Goal: Check status: Check status

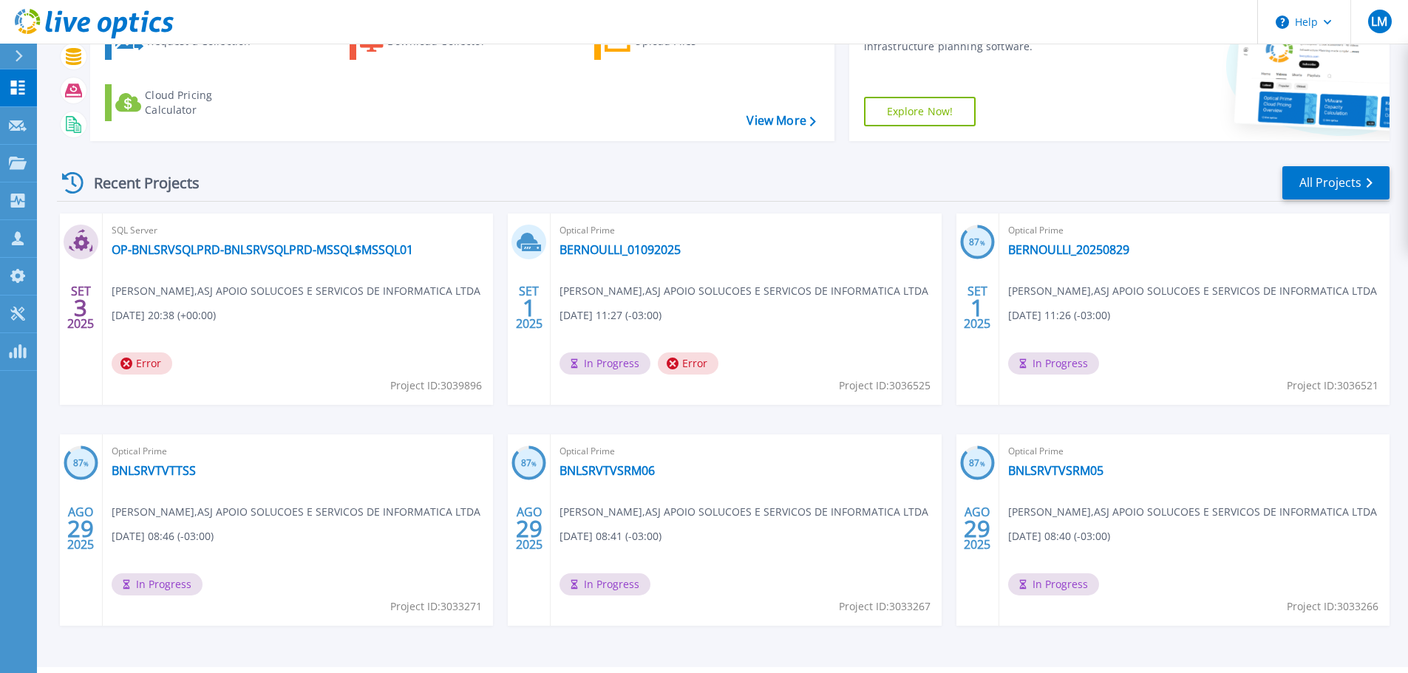
scroll to position [146, 0]
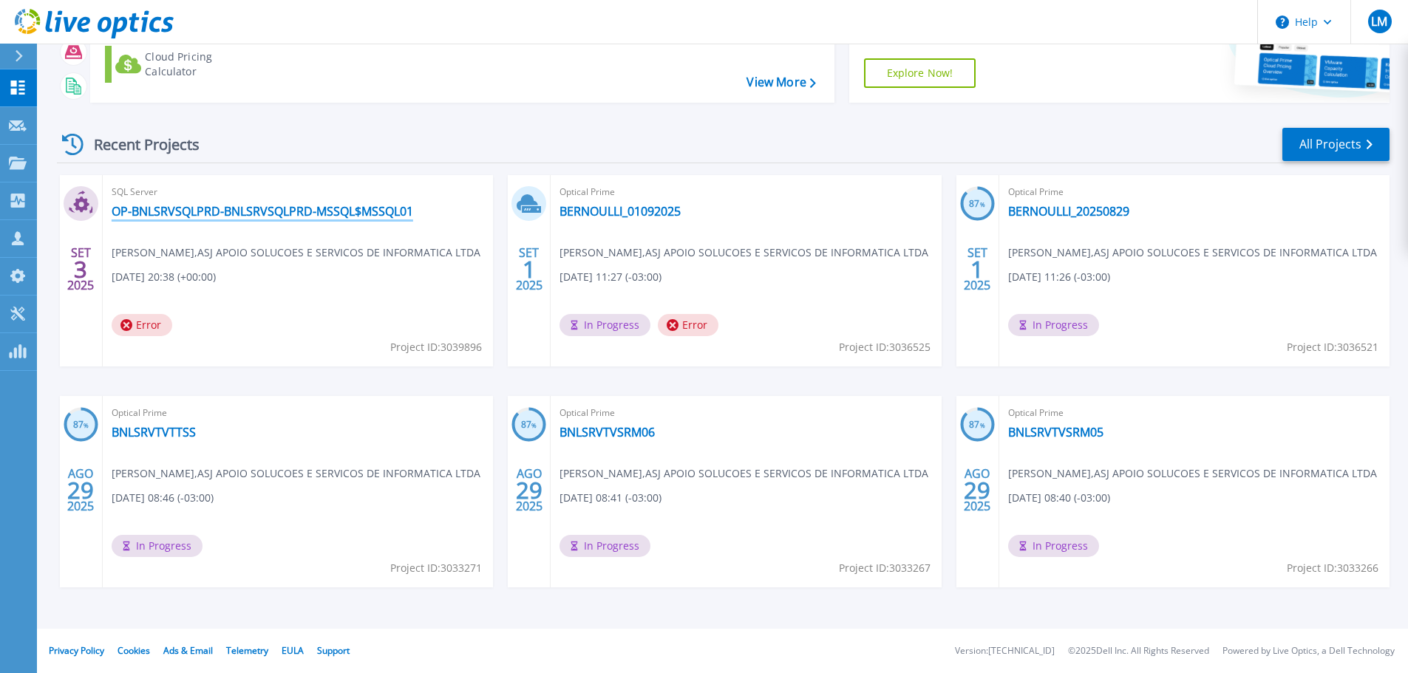
click at [247, 211] on link "OP-BNLSRVSQLPRD-BNLSRVSQLPRD-MSSQL$MSSQL01" at bounding box center [263, 211] width 302 height 15
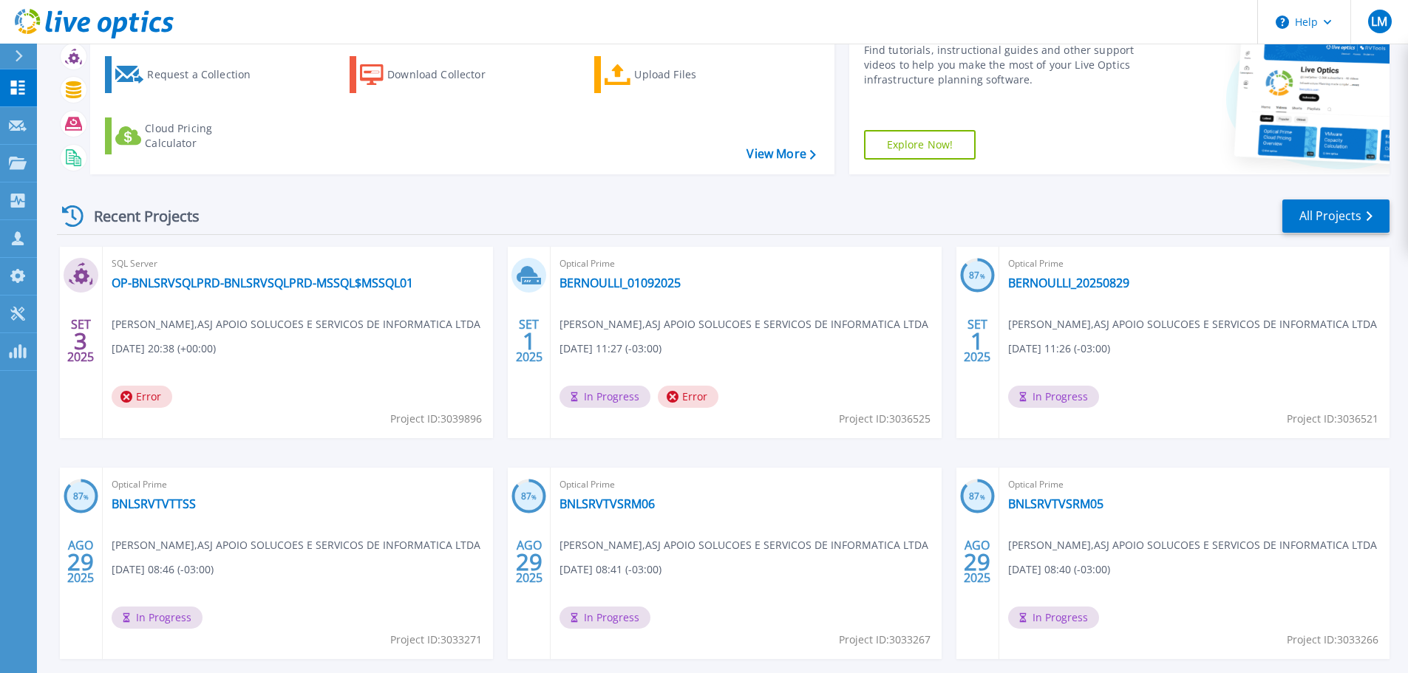
scroll to position [146, 0]
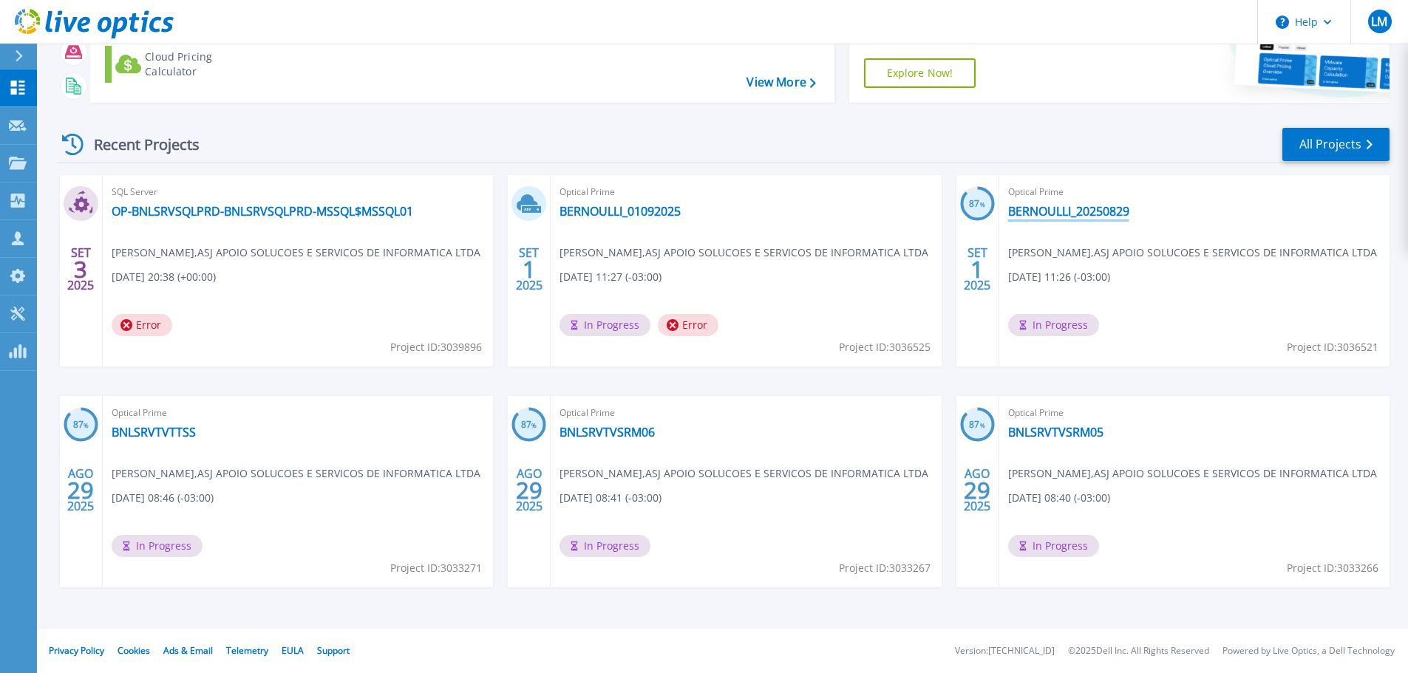
click at [1079, 208] on link "BERNOULLI_20250829" at bounding box center [1068, 211] width 121 height 15
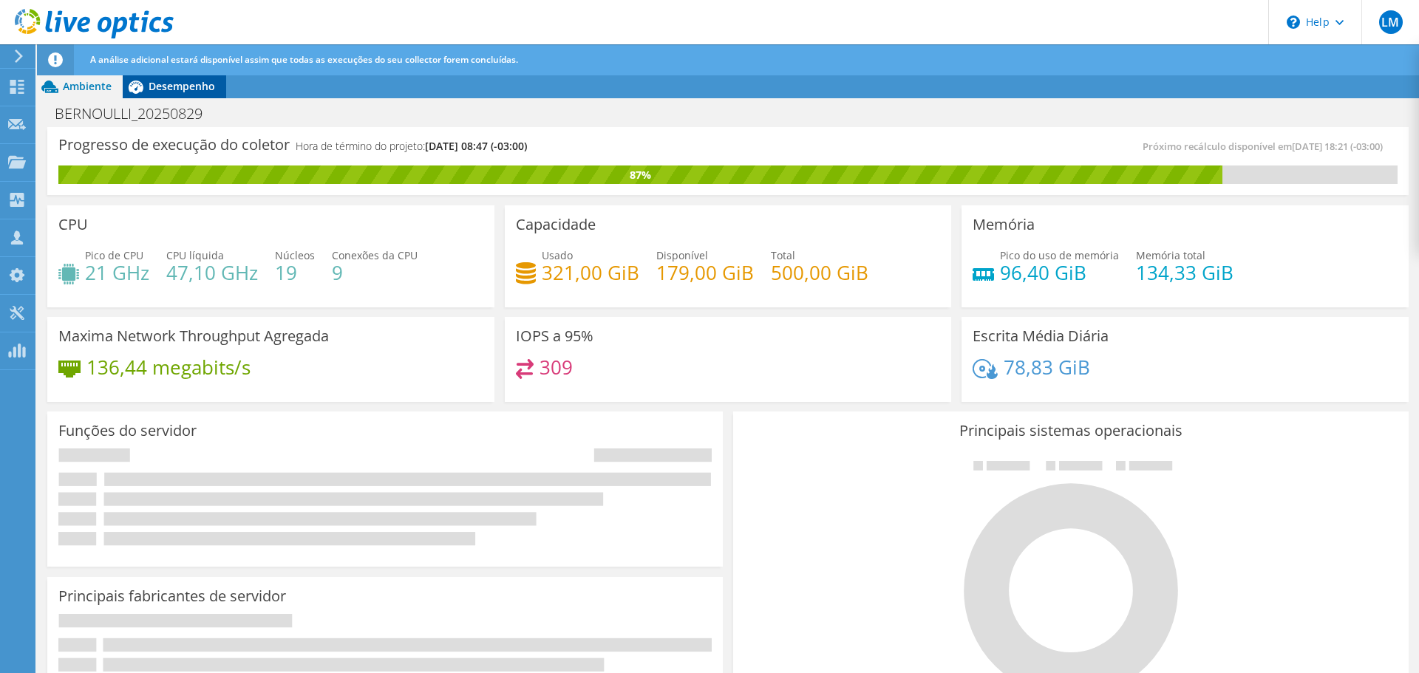
click at [162, 89] on span "Desempenho" at bounding box center [182, 86] width 67 height 14
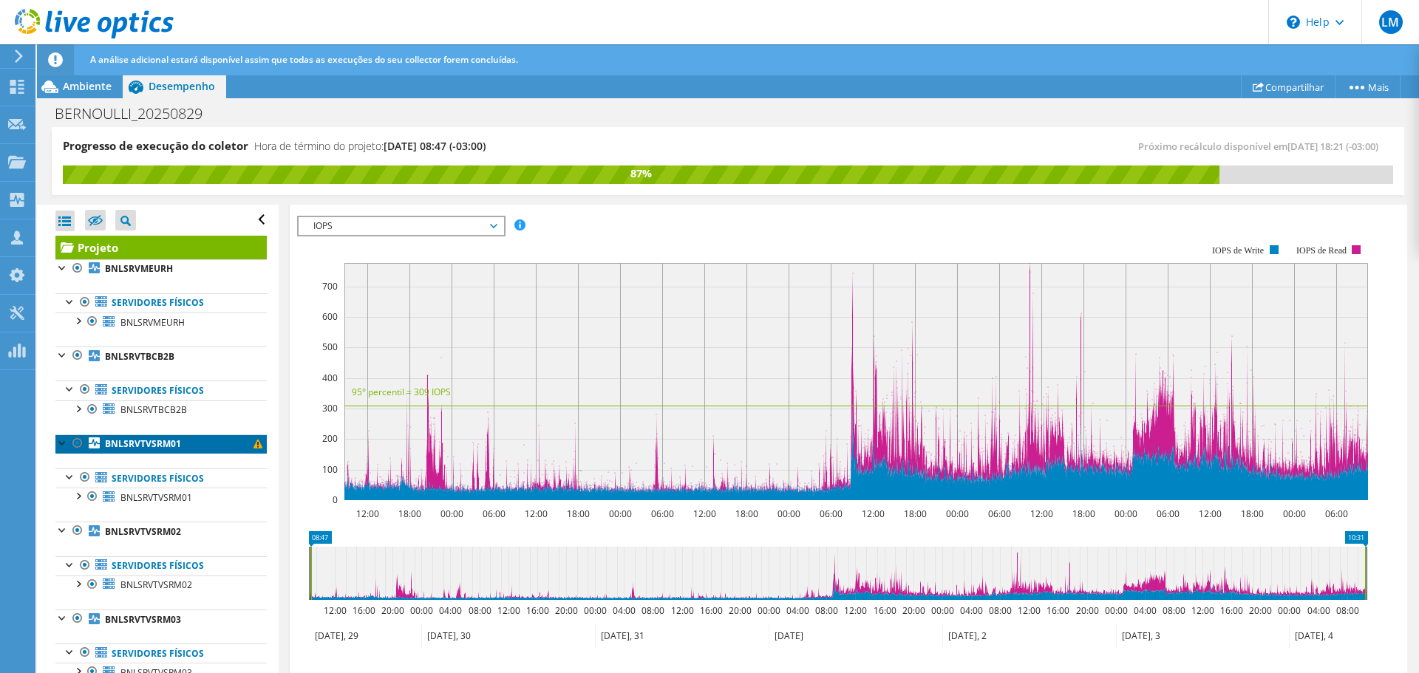
click at [156, 446] on b "BNLSRVTVSRM01" at bounding box center [143, 444] width 76 height 13
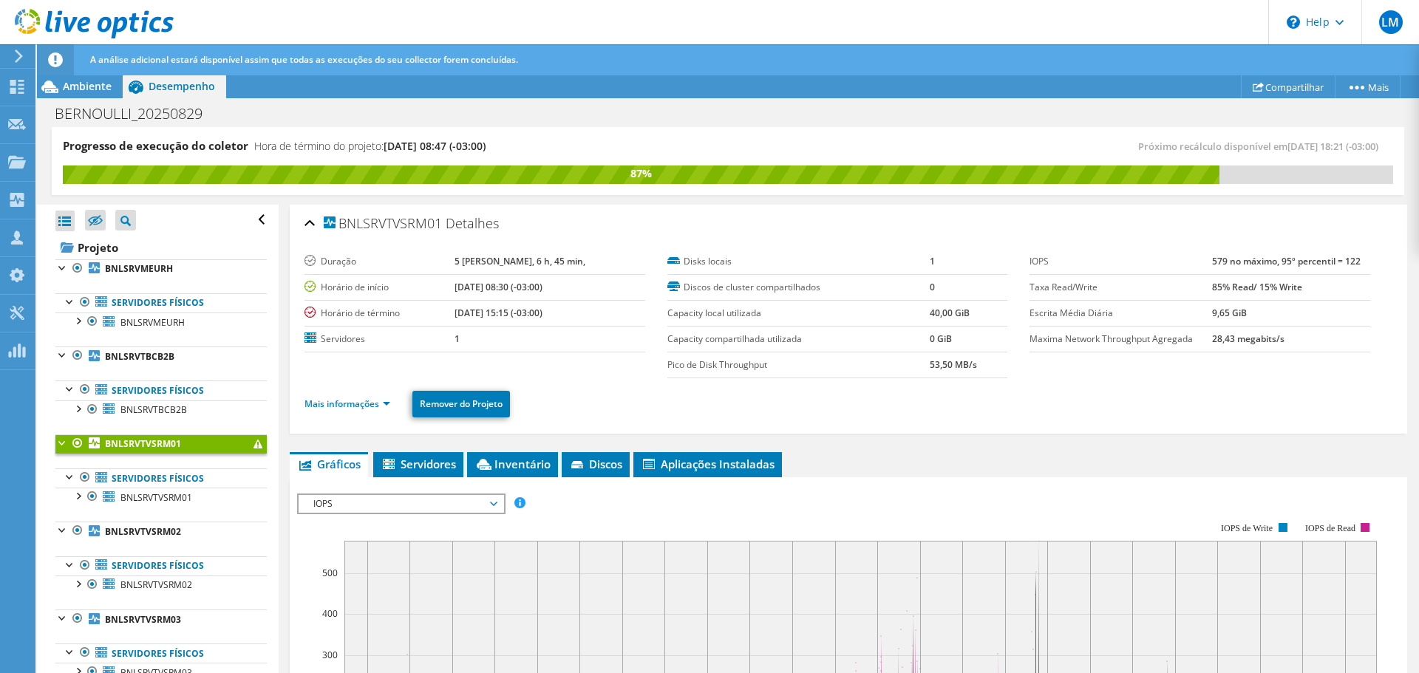
click at [351, 84] on div "Ações de projeto Ações de projeto Compartilhar Mais Detalhes do projeto" at bounding box center [728, 87] width 1382 height 24
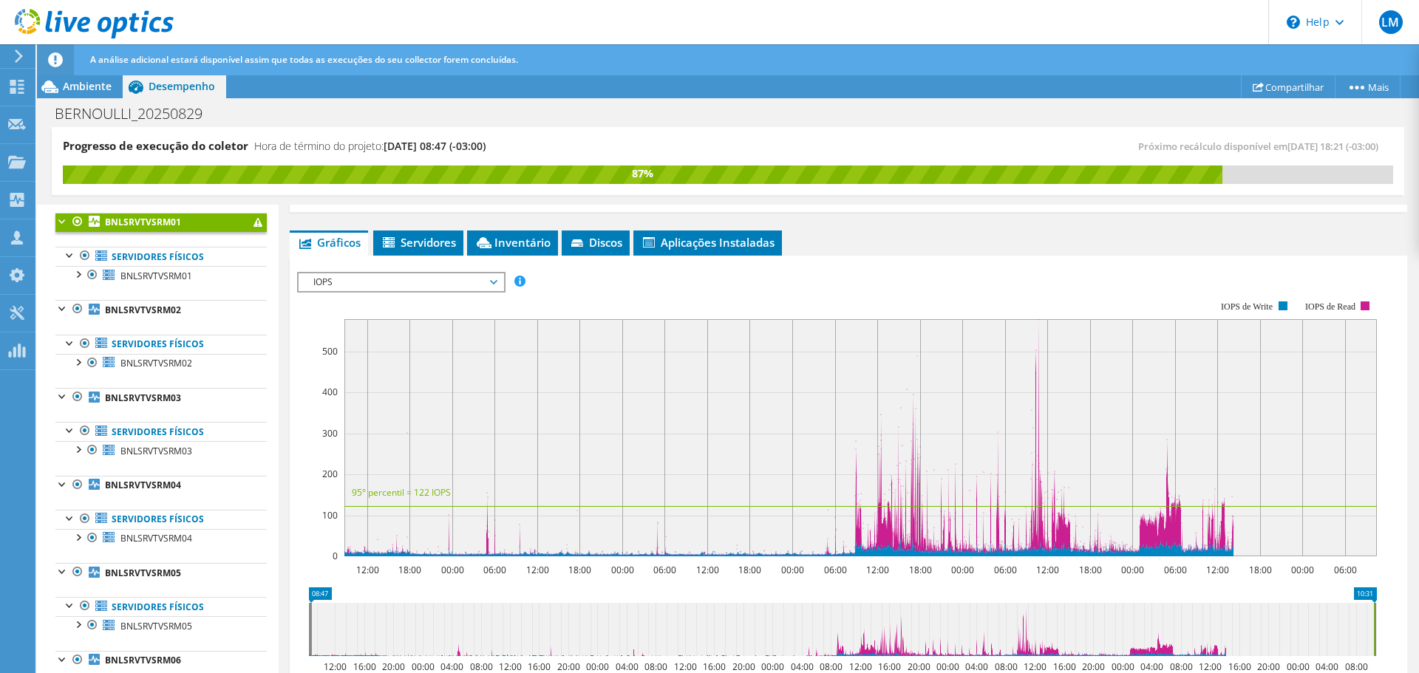
scroll to position [391, 0]
